Goal: Task Accomplishment & Management: Use online tool/utility

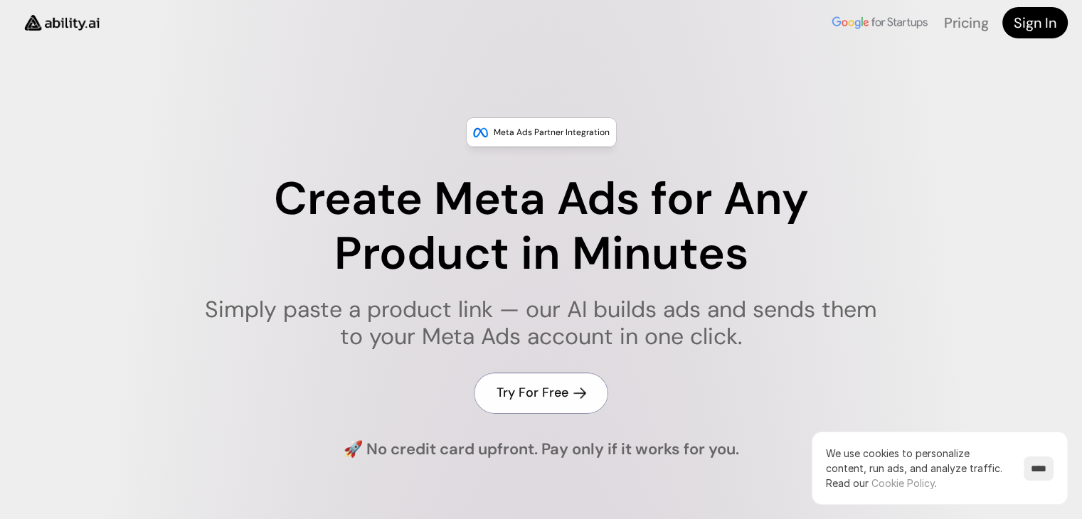
click at [529, 406] on link "Try For Free" at bounding box center [541, 393] width 134 height 41
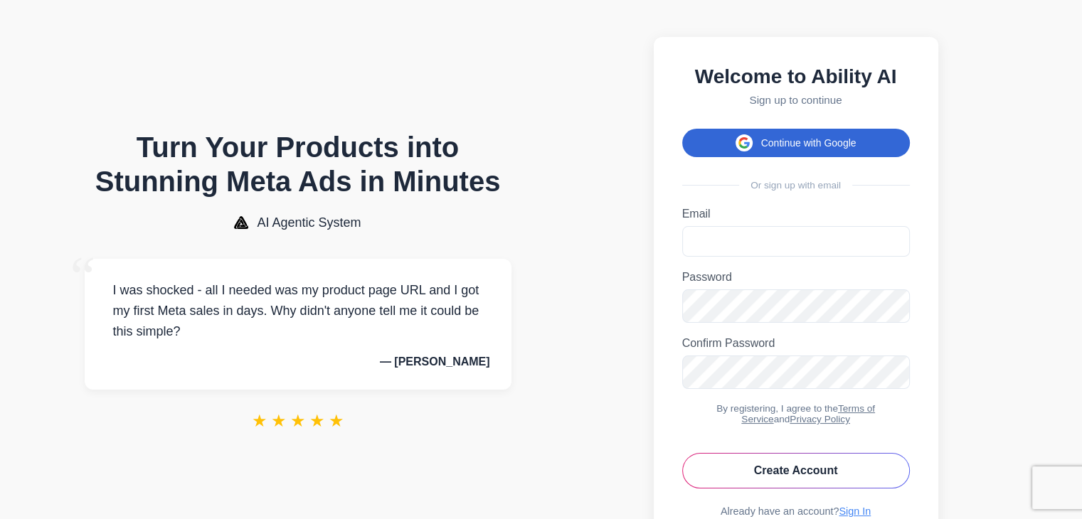
click at [820, 142] on button "Continue with Google" at bounding box center [796, 143] width 228 height 28
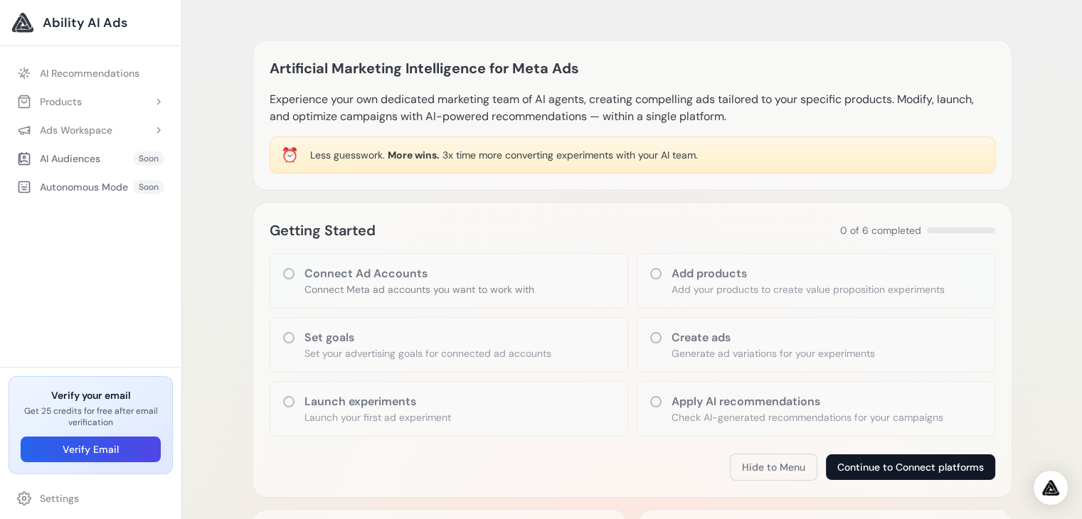
click at [957, 464] on button "Continue to Connect platforms" at bounding box center [910, 468] width 169 height 26
click at [764, 465] on button "Hide to Menu" at bounding box center [774, 467] width 88 height 27
